Goal: Register for event/course

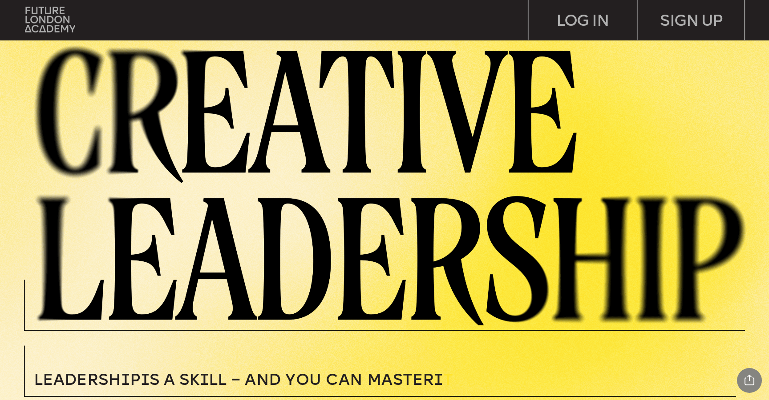
click at [55, 26] on img at bounding box center [50, 19] width 50 height 25
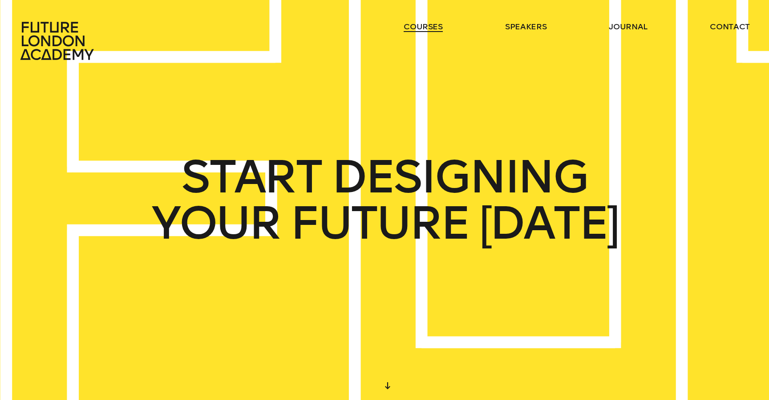
click at [432, 31] on link "courses" at bounding box center [422, 26] width 39 height 11
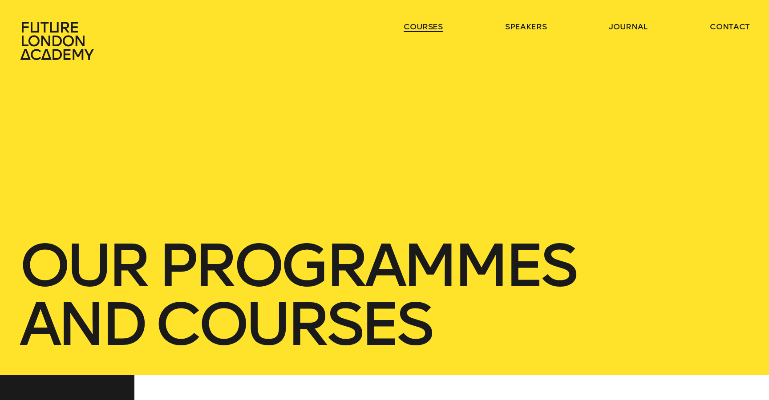
click at [432, 31] on link "courses" at bounding box center [422, 26] width 39 height 11
click at [421, 25] on link "courses" at bounding box center [422, 26] width 39 height 11
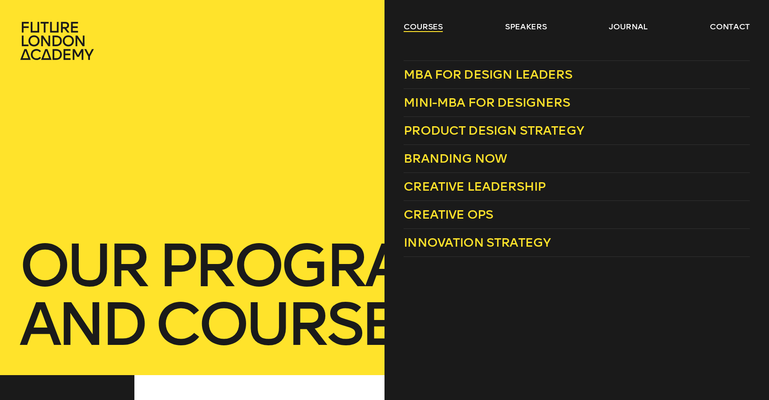
click at [432, 24] on link "courses" at bounding box center [422, 26] width 39 height 11
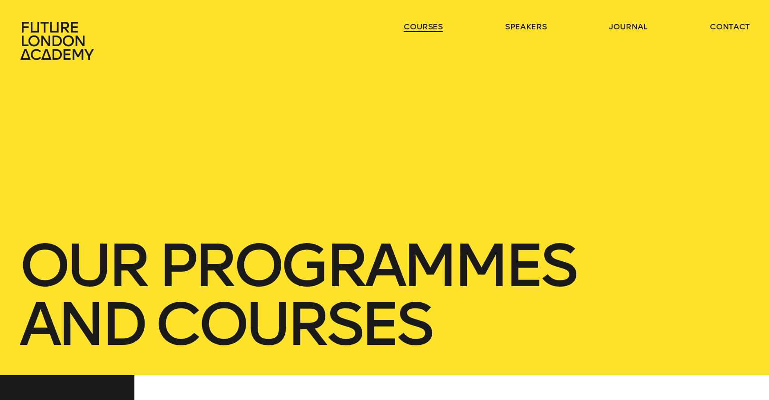
click at [428, 27] on link "courses" at bounding box center [422, 26] width 39 height 11
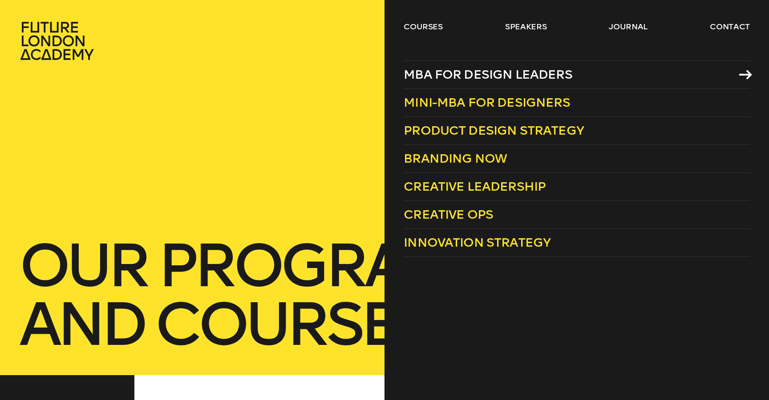
click at [441, 76] on span "MBA for Design Leaders" at bounding box center [487, 74] width 169 height 15
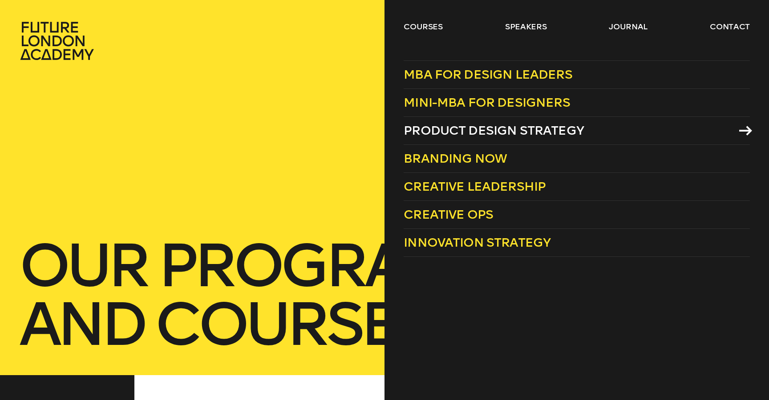
click at [450, 127] on span "Product Design Strategy" at bounding box center [493, 130] width 180 height 15
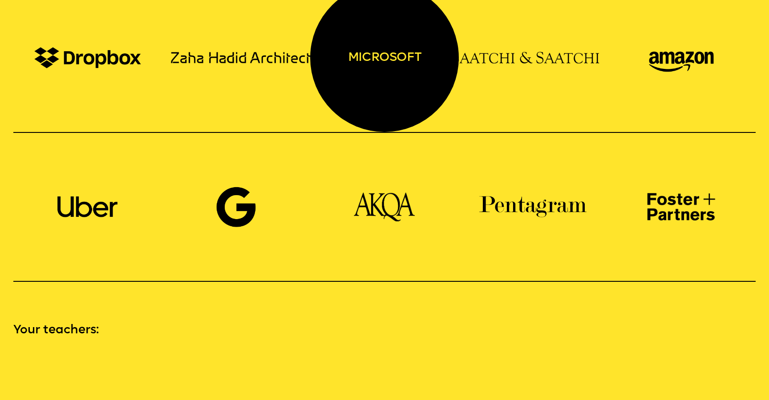
scroll to position [875, 0]
